Goal: Task Accomplishment & Management: Use online tool/utility

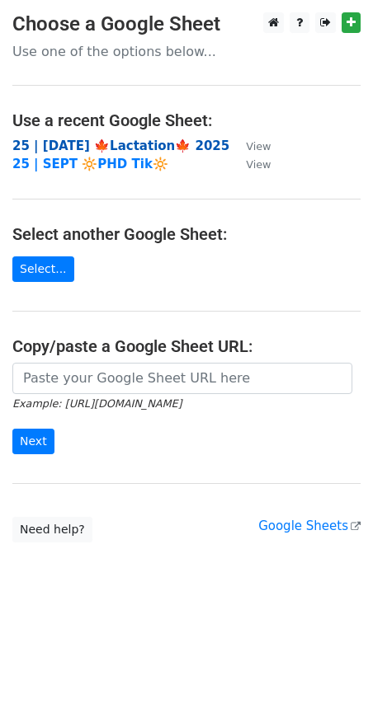
click at [115, 144] on strong "25 | [DATE] 🍁Lactation🍁 2025" at bounding box center [120, 146] width 217 height 15
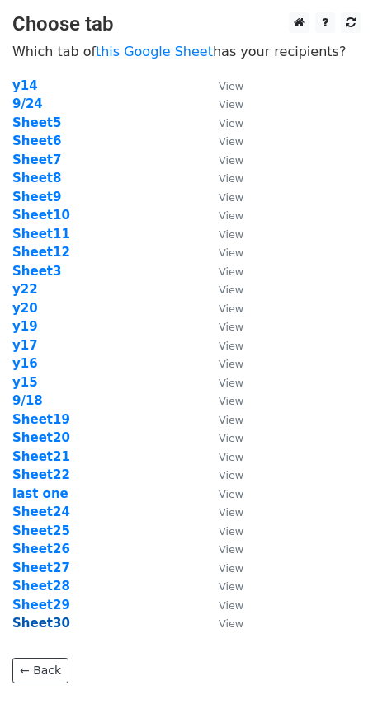
click at [49, 625] on strong "Sheet30" at bounding box center [41, 623] width 58 height 15
click at [45, 210] on strong "Sheet10" at bounding box center [41, 215] width 58 height 15
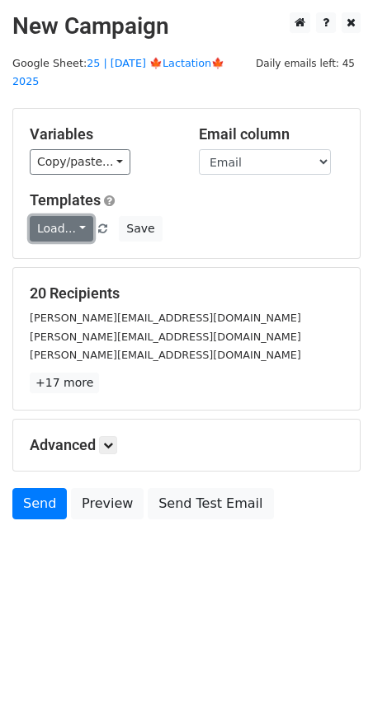
click at [54, 216] on link "Load..." at bounding box center [62, 229] width 64 height 26
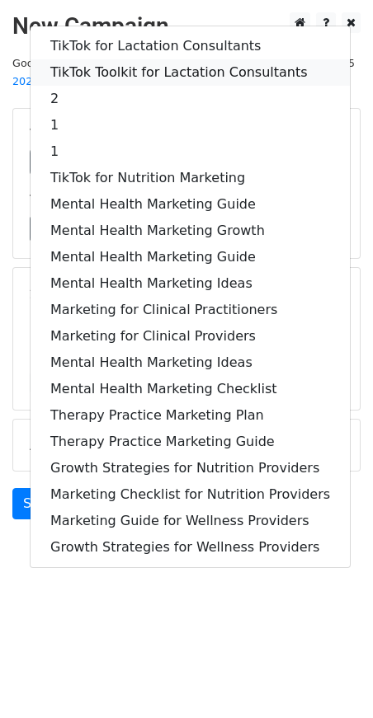
click at [161, 59] on link "TikTok Toolkit for Lactation Consultants" at bounding box center [190, 72] width 319 height 26
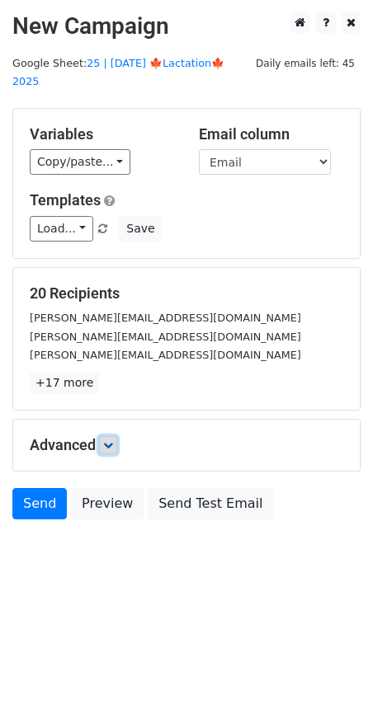
click at [113, 440] on icon at bounding box center [108, 445] width 10 height 10
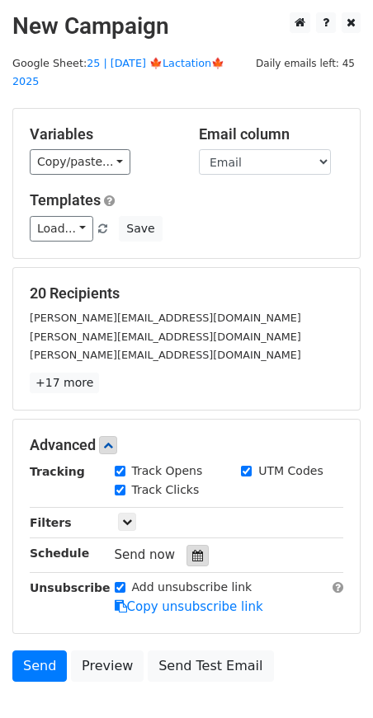
click at [192, 550] on icon at bounding box center [197, 556] width 11 height 12
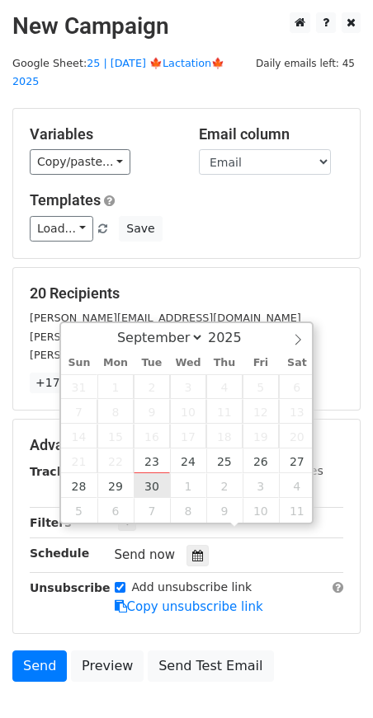
type input "2025-09-30 12:00"
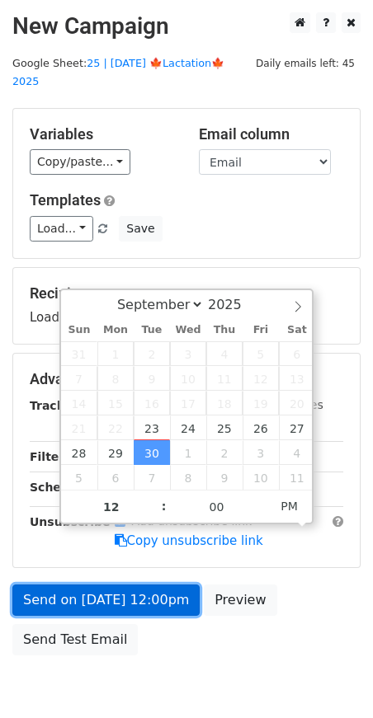
click at [108, 585] on link "Send on Sep 30 at 12:00pm" at bounding box center [105, 600] width 187 height 31
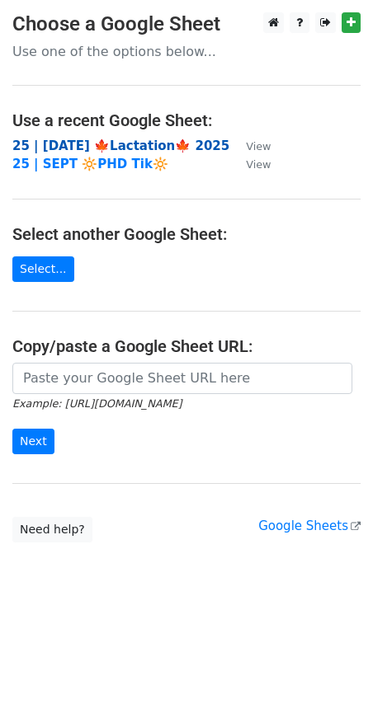
click at [95, 141] on strong "25 | SEP 18 🍁Lactation🍁 2025" at bounding box center [120, 146] width 217 height 15
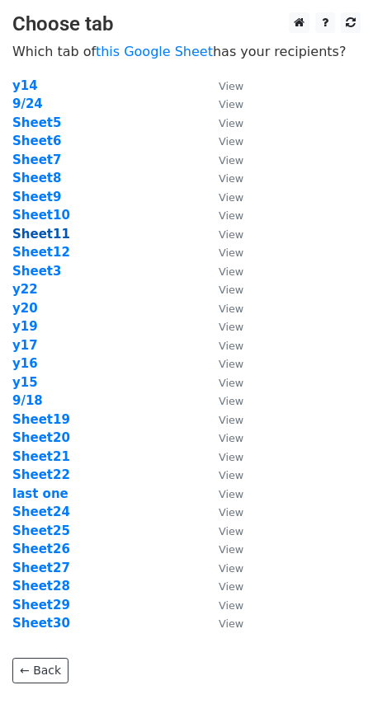
click at [49, 238] on strong "Sheet11" at bounding box center [41, 234] width 58 height 15
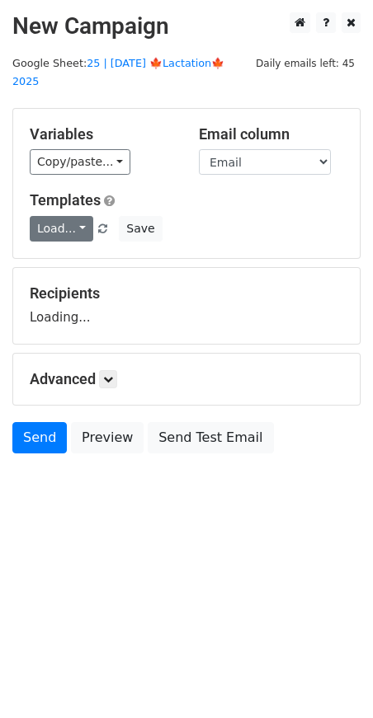
click at [60, 216] on link "Load..." at bounding box center [62, 229] width 64 height 26
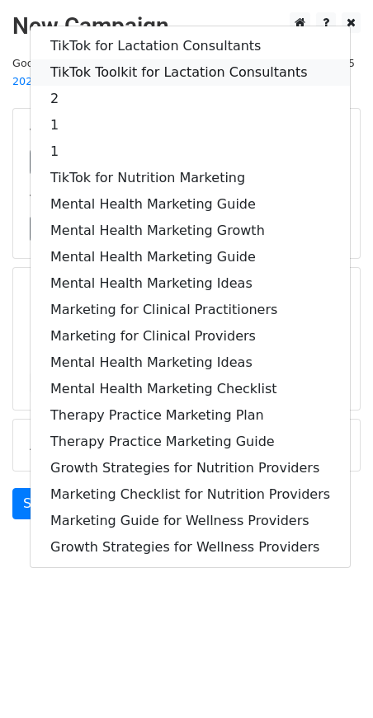
click at [125, 59] on link "TikTok Toolkit for Lactation Consultants" at bounding box center [190, 72] width 319 height 26
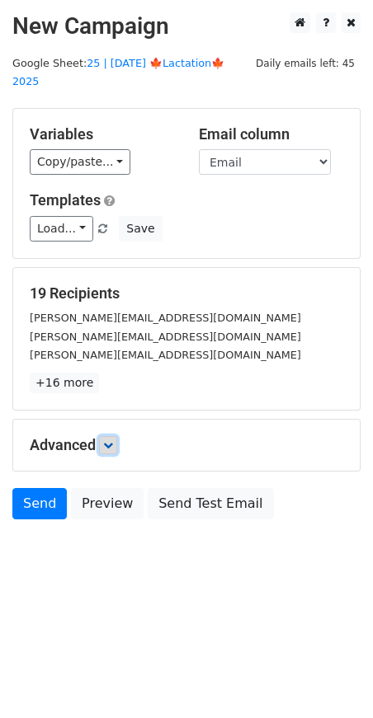
click at [104, 436] on link at bounding box center [108, 445] width 18 height 18
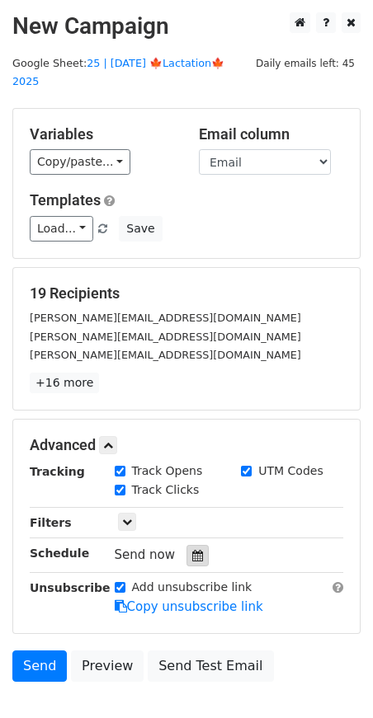
click at [198, 545] on div at bounding box center [197, 555] width 22 height 21
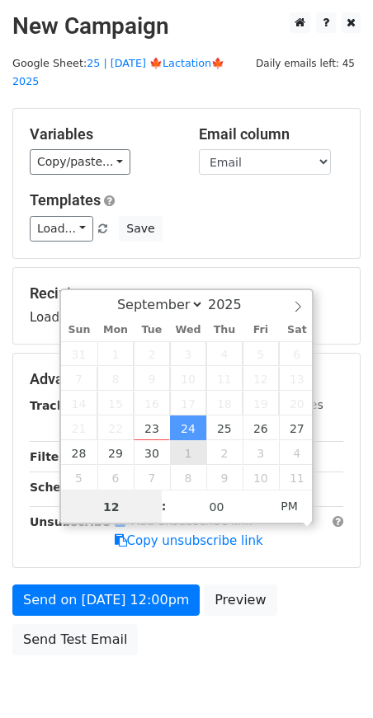
type input "2025-10-01 12:00"
select select "9"
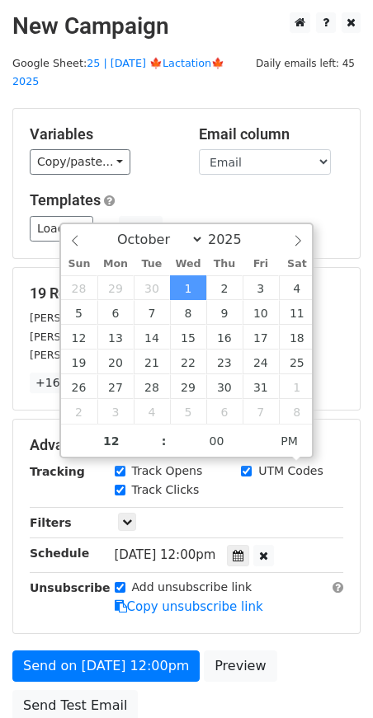
click at [124, 626] on form "Variables Copy/paste... {{Name}} {{Email}} Email column Name Email Templates Lo…" at bounding box center [186, 419] width 348 height 622
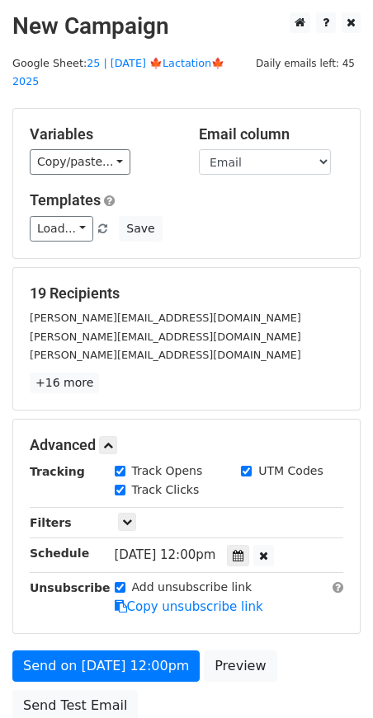
click at [112, 627] on form "Variables Copy/paste... {{Name}} {{Email}} Email column Name Email Templates Lo…" at bounding box center [186, 419] width 348 height 622
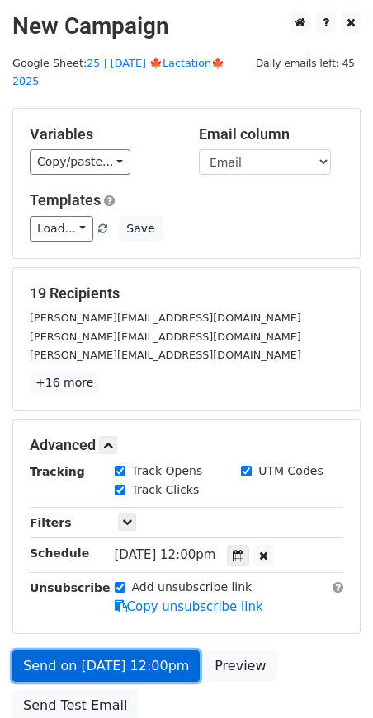
click at [107, 651] on link "Send on Oct 1 at 12:00pm" at bounding box center [105, 666] width 187 height 31
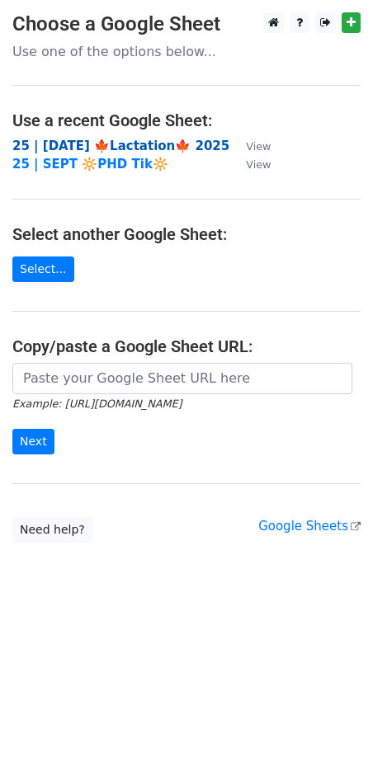
click at [109, 148] on strong "25 | [DATE] 🍁Lactation🍁 2025" at bounding box center [120, 146] width 217 height 15
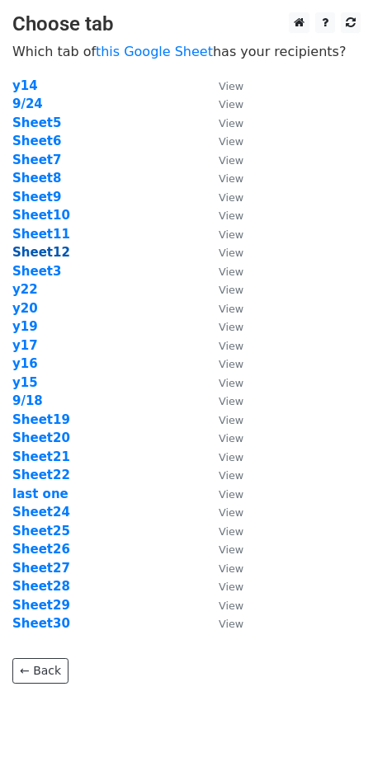
click at [53, 252] on strong "Sheet12" at bounding box center [41, 252] width 58 height 15
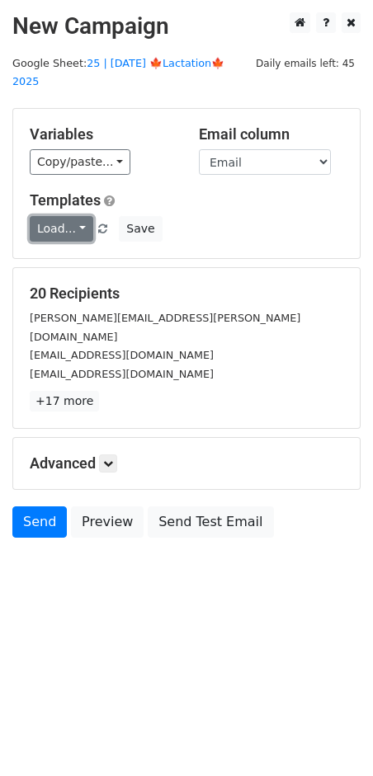
click at [68, 216] on link "Load..." at bounding box center [62, 229] width 64 height 26
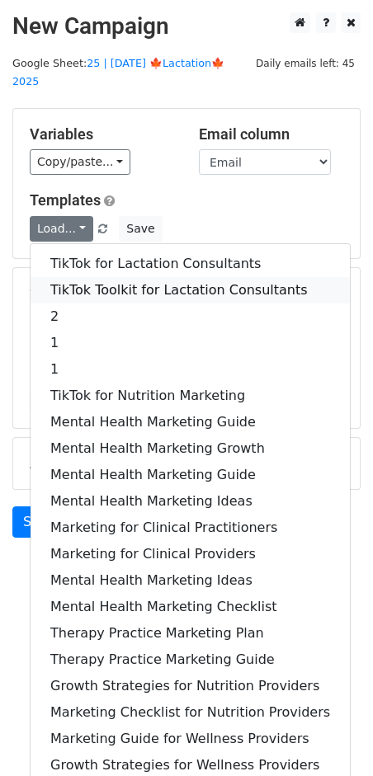
click at [87, 277] on link "TikTok Toolkit for Lactation Consultants" at bounding box center [190, 290] width 319 height 26
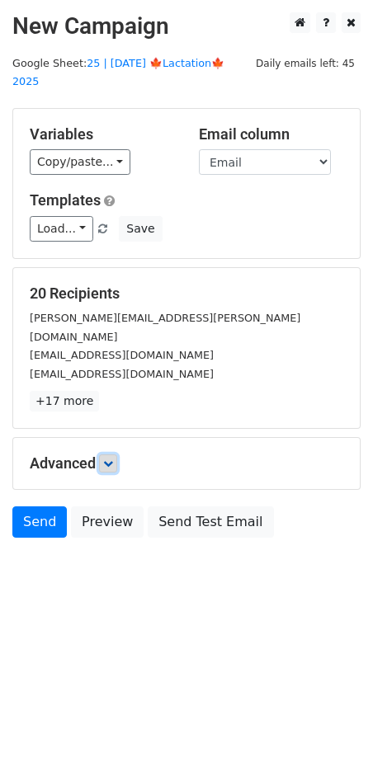
click at [113, 459] on icon at bounding box center [108, 464] width 10 height 10
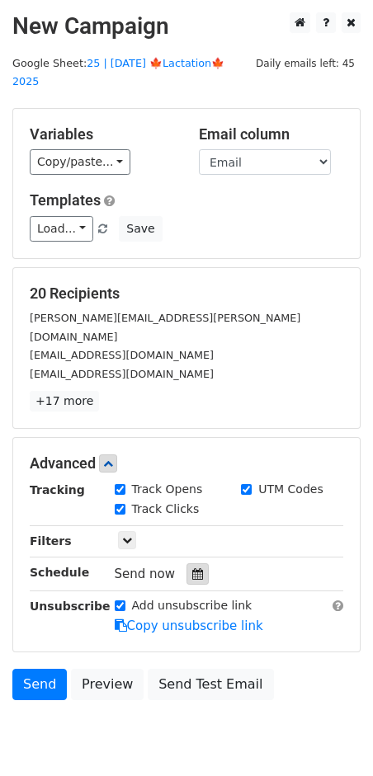
click at [195, 563] on div at bounding box center [197, 573] width 22 height 21
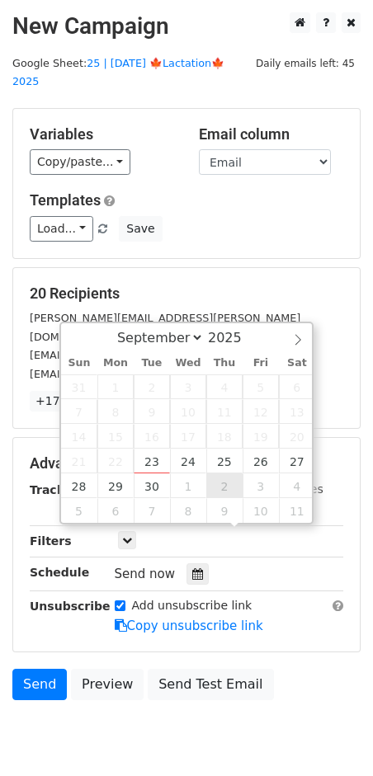
type input "[DATE] 12:00"
select select "9"
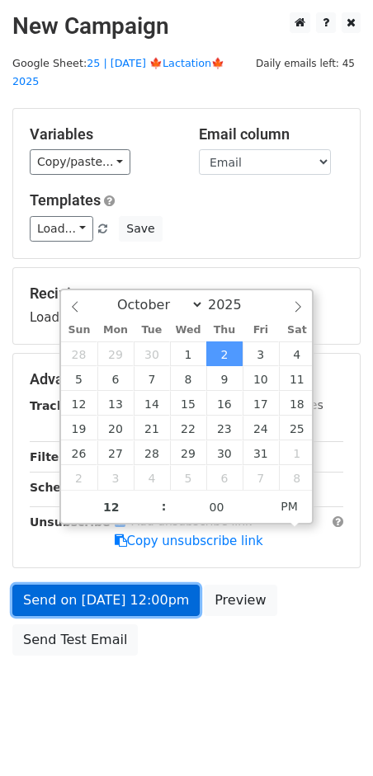
click at [158, 585] on link "Send on [DATE] 12:00pm" at bounding box center [105, 600] width 187 height 31
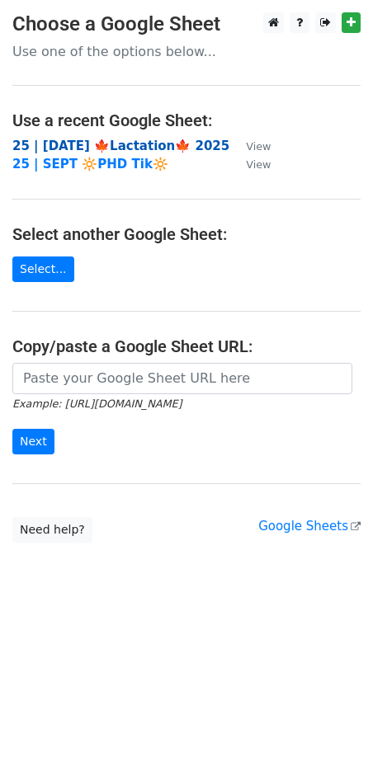
click at [78, 144] on strong "25 | [DATE] 🍁Lactation🍁 2025" at bounding box center [120, 146] width 217 height 15
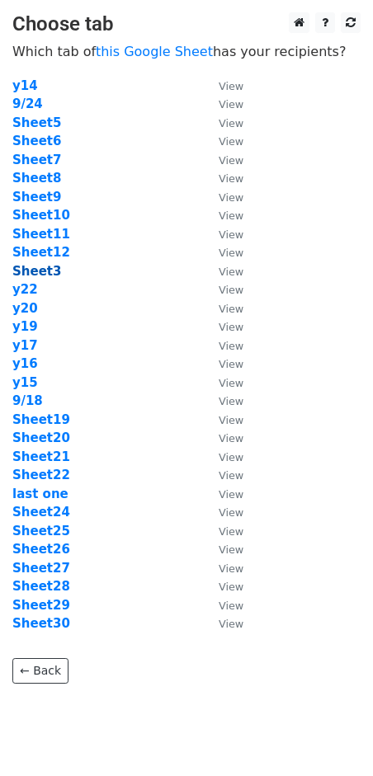
click at [36, 266] on strong "Sheet3" at bounding box center [36, 271] width 49 height 15
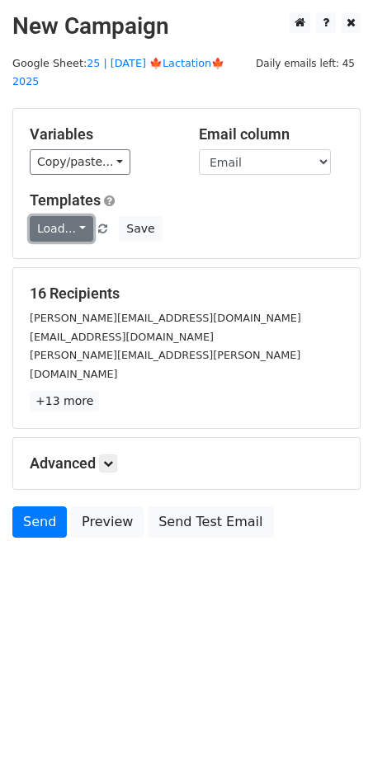
click at [58, 217] on link "Load..." at bounding box center [62, 229] width 64 height 26
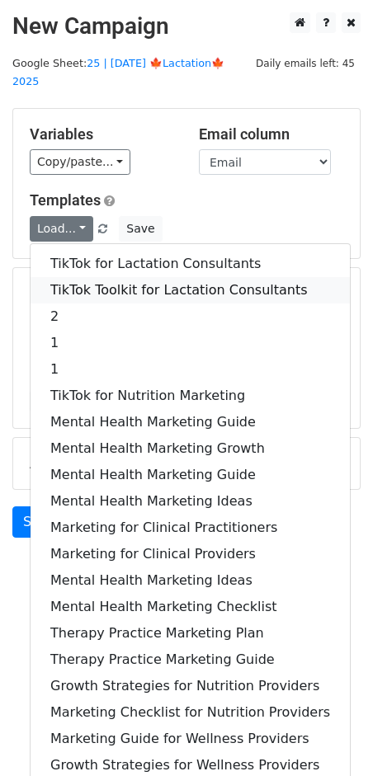
click at [73, 277] on link "TikTok Toolkit for Lactation Consultants" at bounding box center [190, 290] width 319 height 26
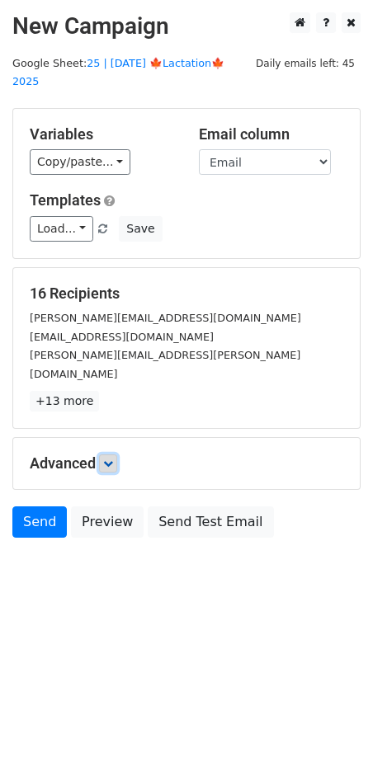
click at [111, 459] on icon at bounding box center [108, 464] width 10 height 10
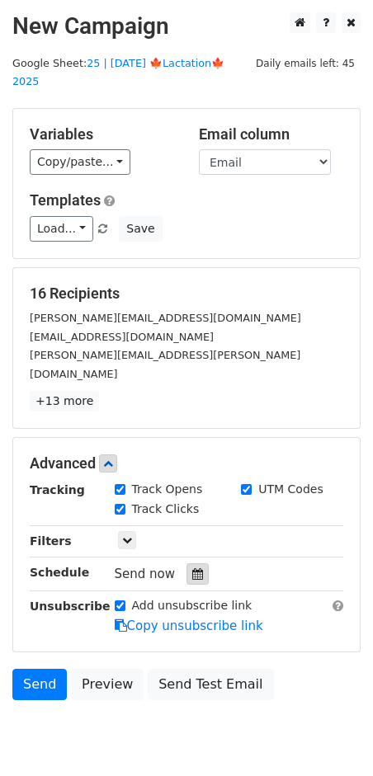
click at [193, 568] on icon at bounding box center [197, 574] width 11 height 12
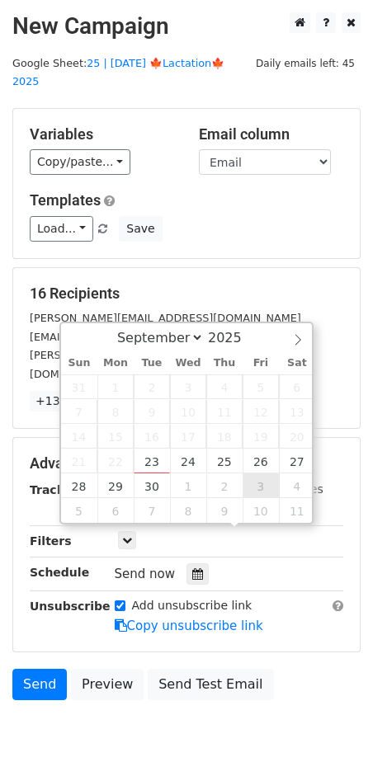
type input "[DATE] 12:00"
select select "9"
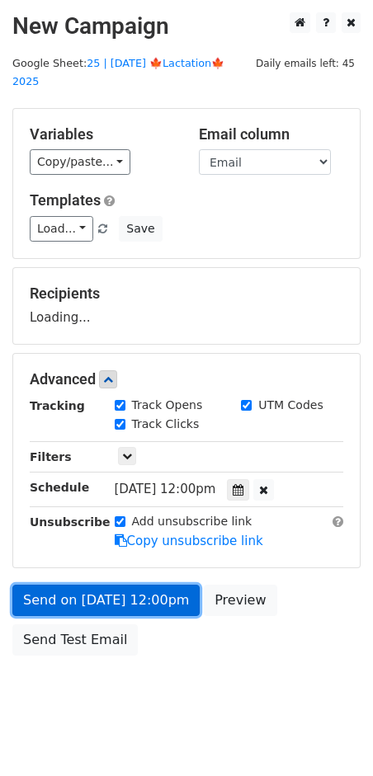
click at [178, 585] on link "Send on [DATE] 12:00pm" at bounding box center [105, 600] width 187 height 31
